Goal: Check status: Check status

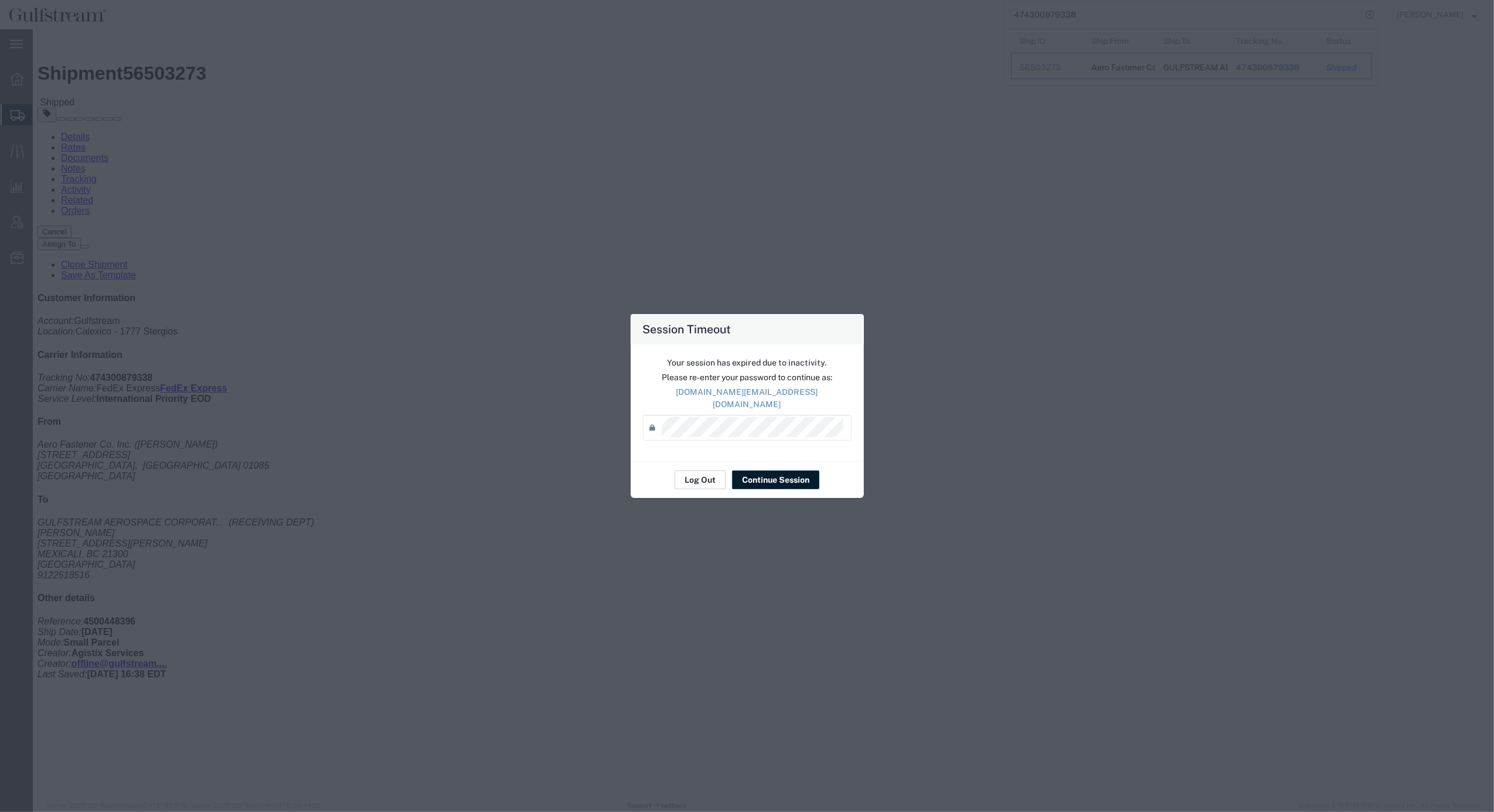
click at [698, 472] on button "Log Out" at bounding box center [700, 480] width 51 height 18
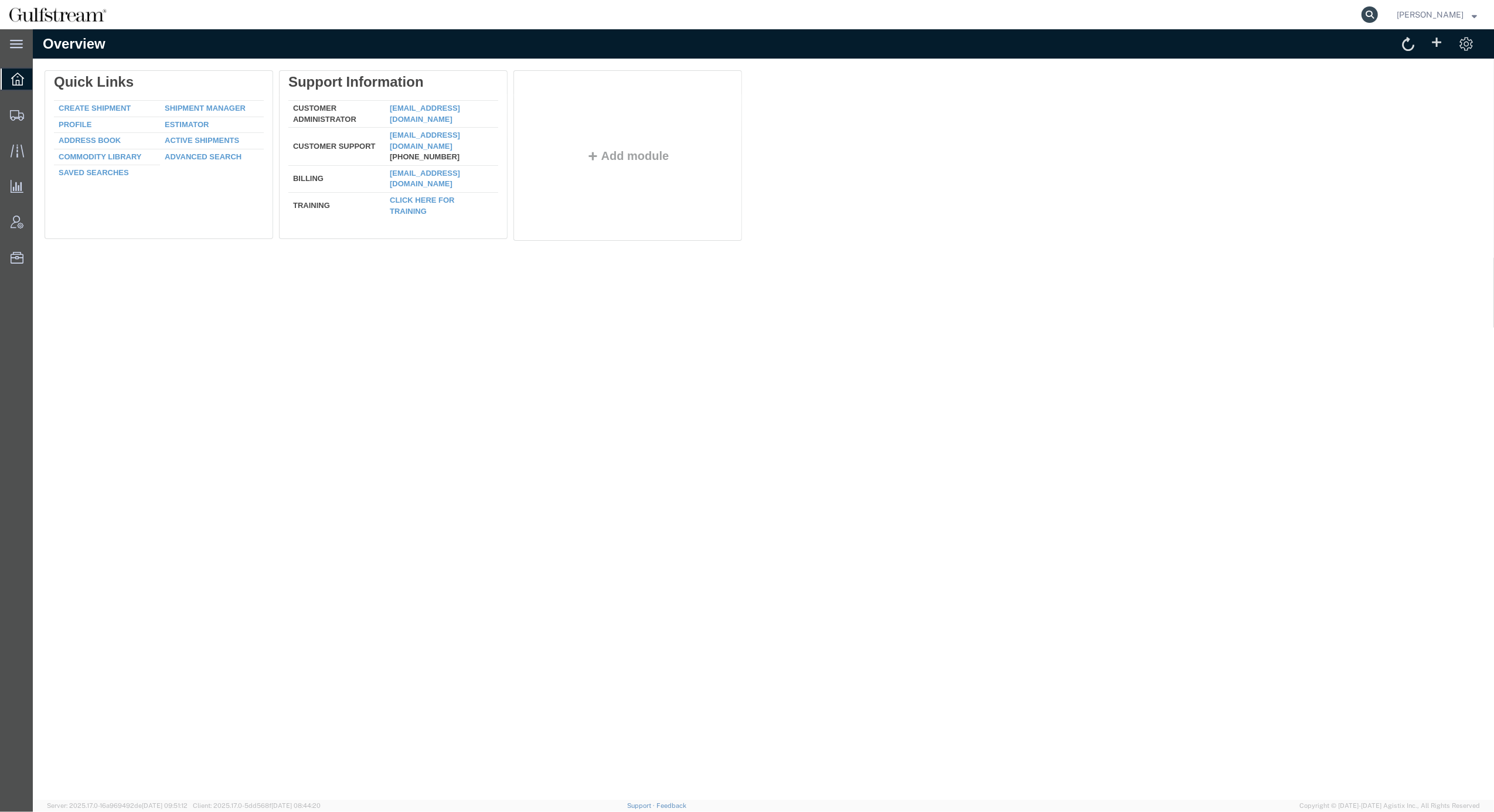
click at [1378, 17] on icon at bounding box center [1369, 14] width 16 height 16
click at [1203, 14] on input "search" at bounding box center [1183, 15] width 356 height 28
paste input "cau"
type input "c"
click at [1148, 15] on input "search" at bounding box center [1183, 15] width 356 height 28
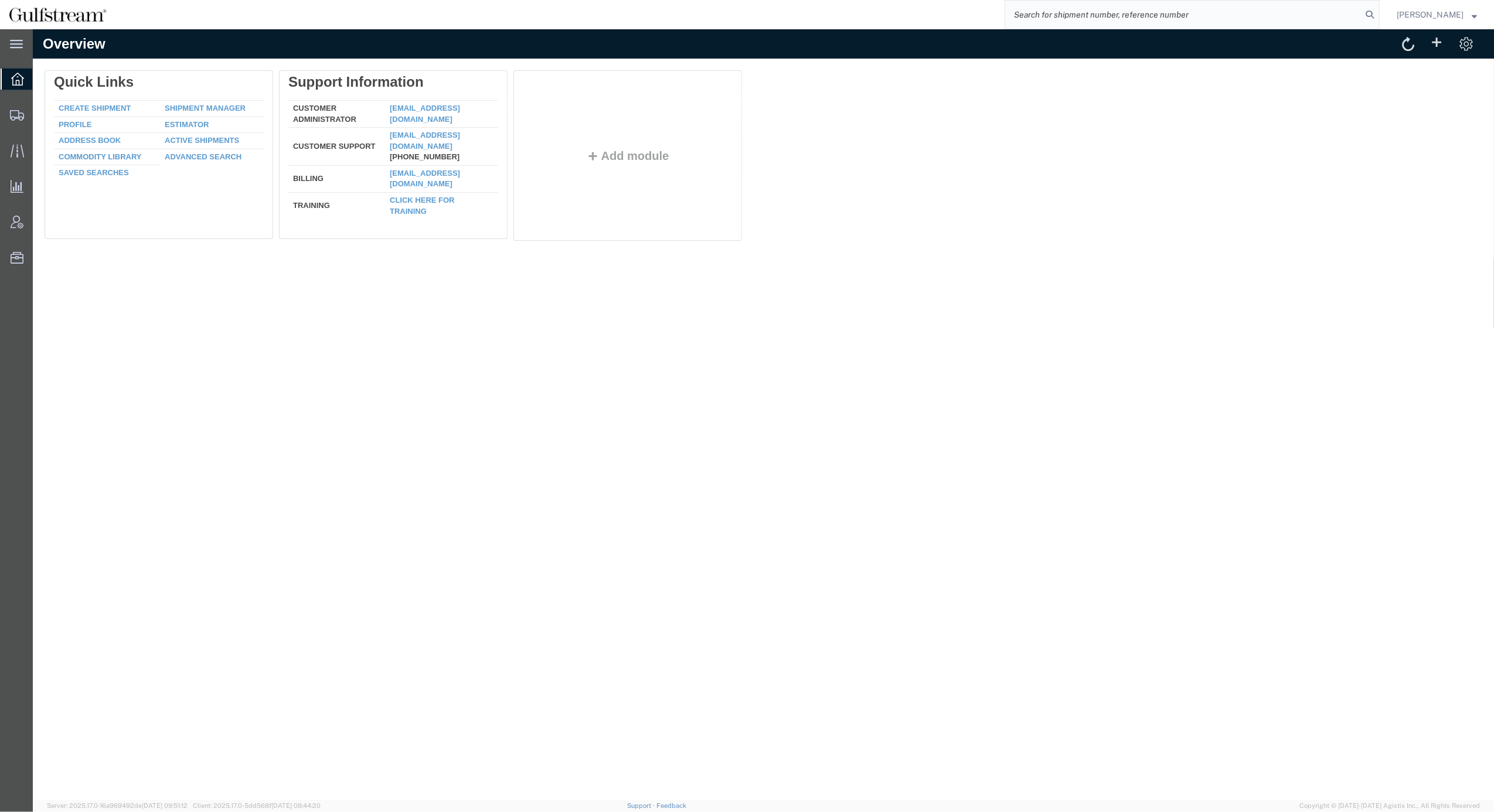
paste input "883648509386"
type input "883648509386"
